Goal: Information Seeking & Learning: Learn about a topic

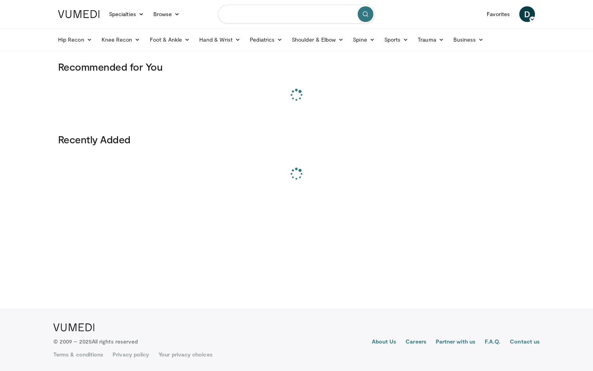
click at [242, 17] on input "Search topics, interventions" at bounding box center [296, 14] width 157 height 19
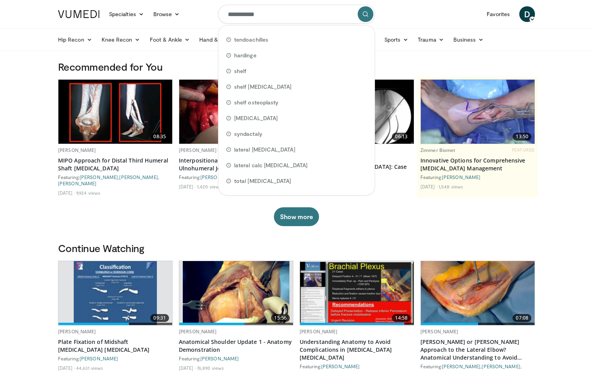
type input "**********"
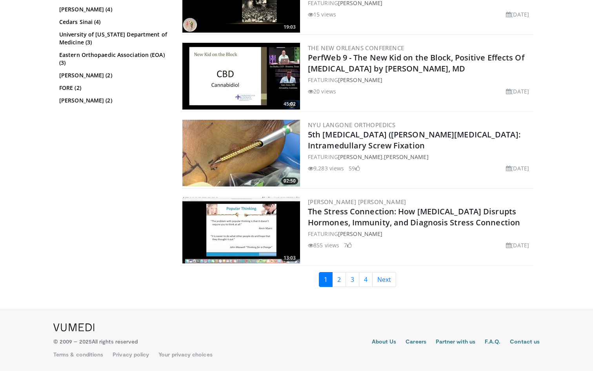
scroll to position [1892, 0]
click at [347, 279] on link "3" at bounding box center [353, 279] width 14 height 15
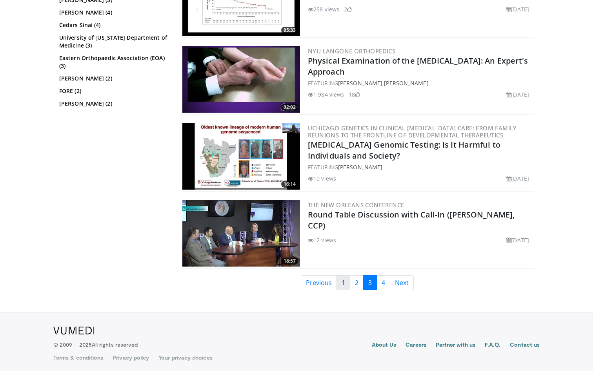
scroll to position [1754, 0]
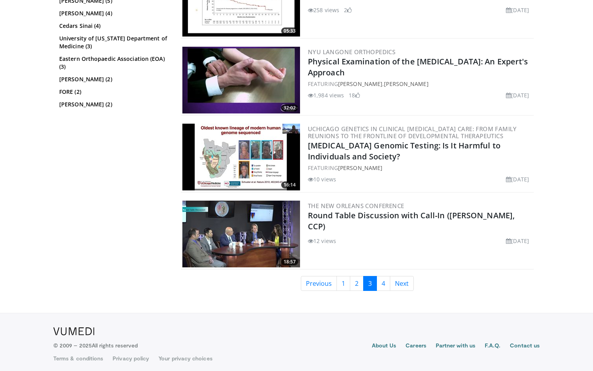
click at [355, 280] on link "2" at bounding box center [357, 283] width 14 height 15
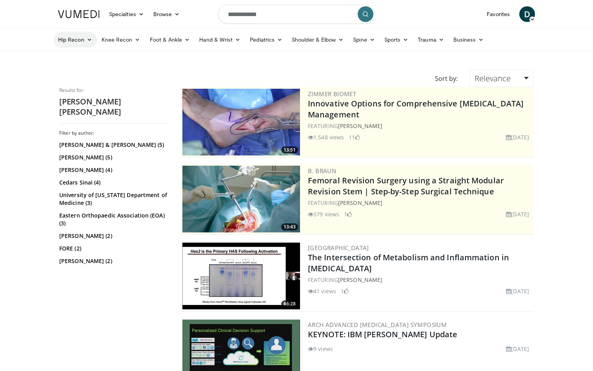
click at [78, 40] on link "Hip Recon" at bounding box center [75, 40] width 44 height 16
click at [82, 57] on link "Hip Arthroplasty" at bounding box center [100, 58] width 93 height 13
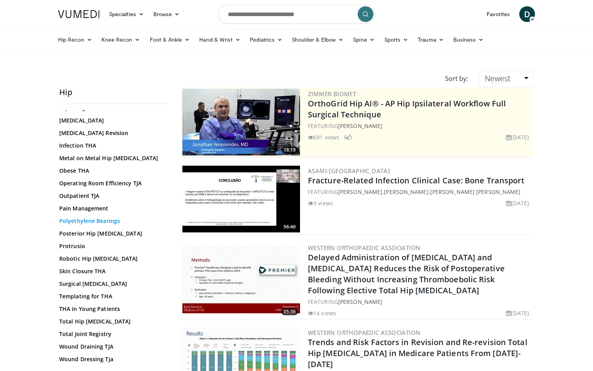
scroll to position [297, 0]
click at [84, 30] on ul "Hip Recon Hip Arthroplasty Revision Hip Arthroplasty Hip Preservation Knee Reco…" at bounding box center [296, 40] width 487 height 22
click at [81, 36] on link "Hip Recon" at bounding box center [75, 40] width 44 height 16
click at [83, 58] on link "Hip Arthroplasty" at bounding box center [100, 58] width 93 height 13
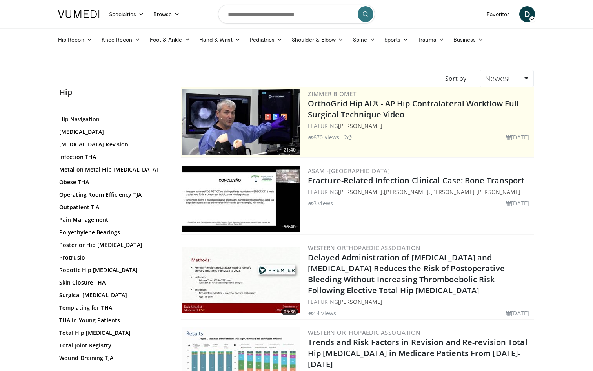
scroll to position [284, 0]
